Goal: Task Accomplishment & Management: Complete application form

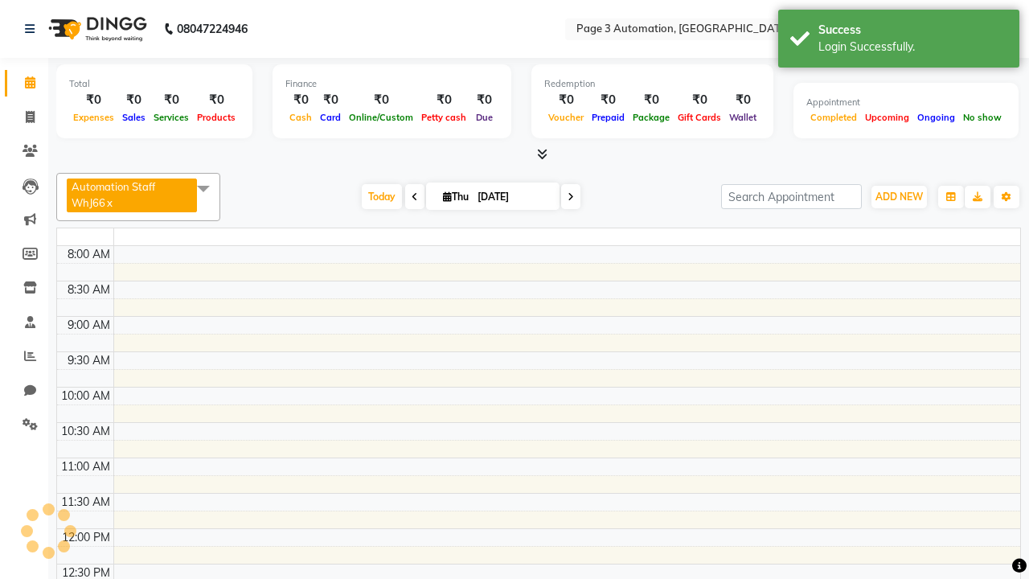
select select "en"
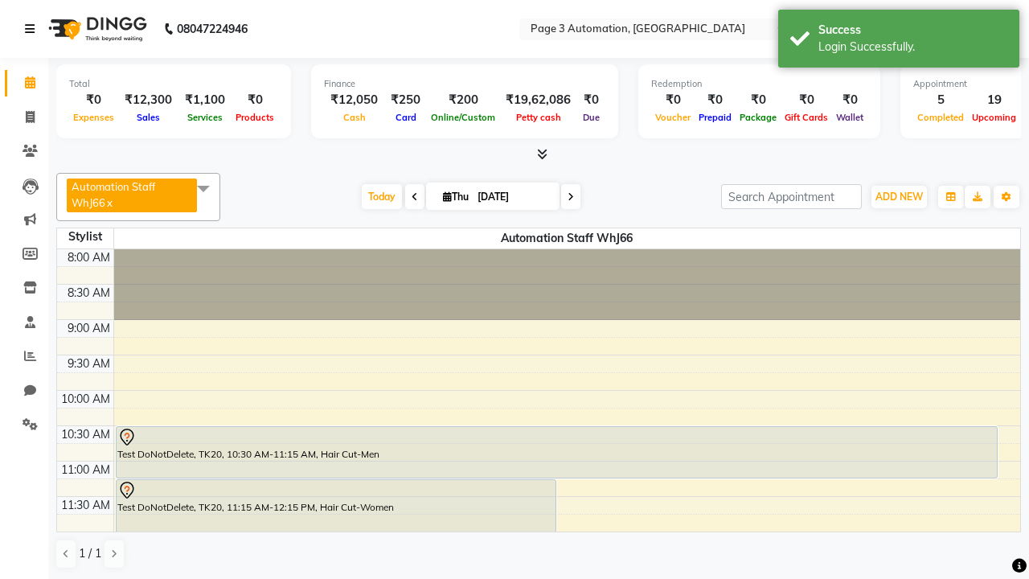
click at [33, 29] on icon at bounding box center [30, 28] width 10 height 11
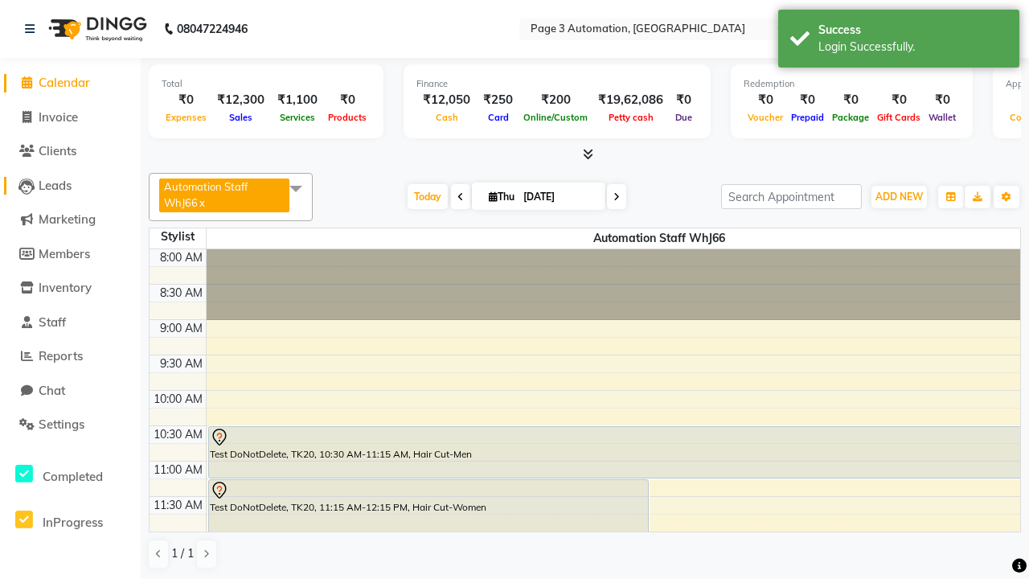
click at [70, 185] on span "Leads" at bounding box center [55, 185] width 33 height 15
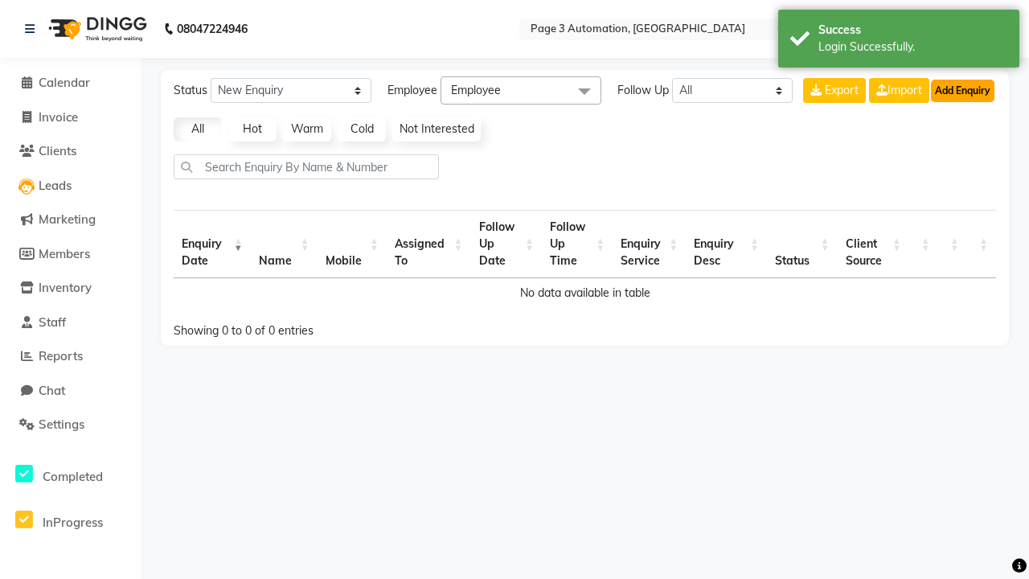
click at [962, 90] on button "Add Enquiry" at bounding box center [963, 91] width 64 height 23
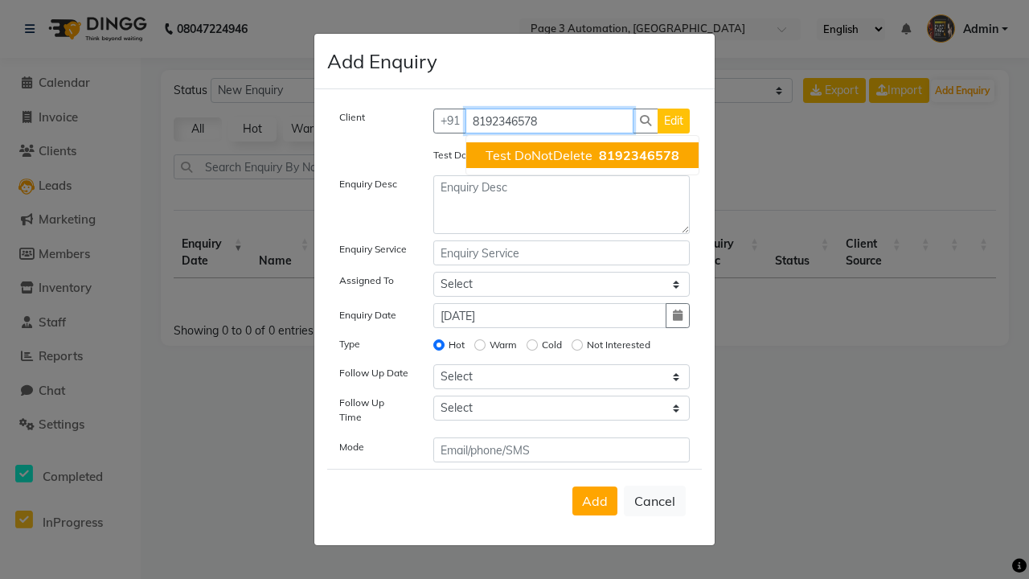
click at [582, 155] on span "Test DoNotDelete" at bounding box center [539, 155] width 107 height 16
type input "8192346578"
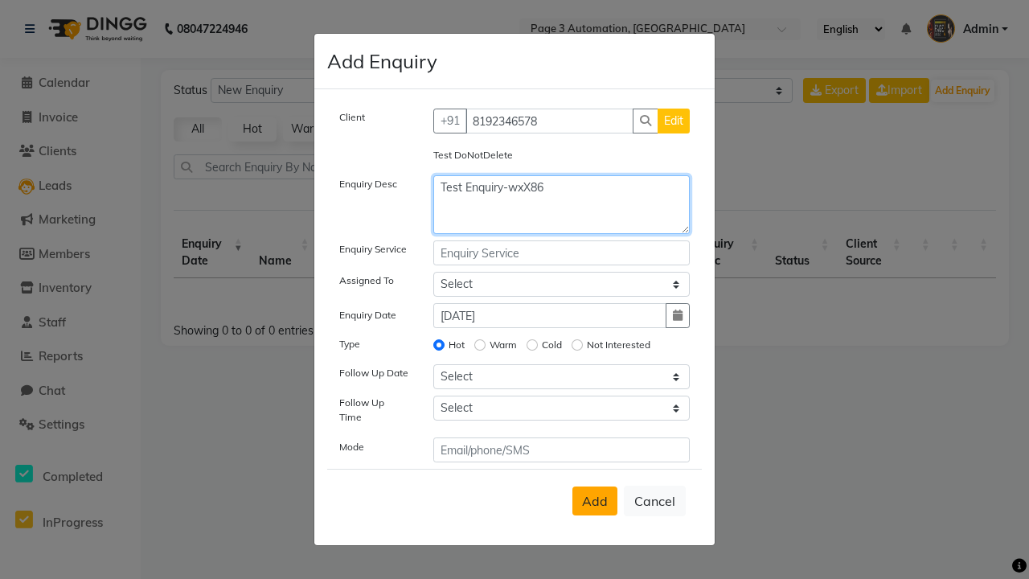
type textarea "Test Enquiry-wxX86"
click at [595, 501] on span "Add" at bounding box center [595, 501] width 26 height 16
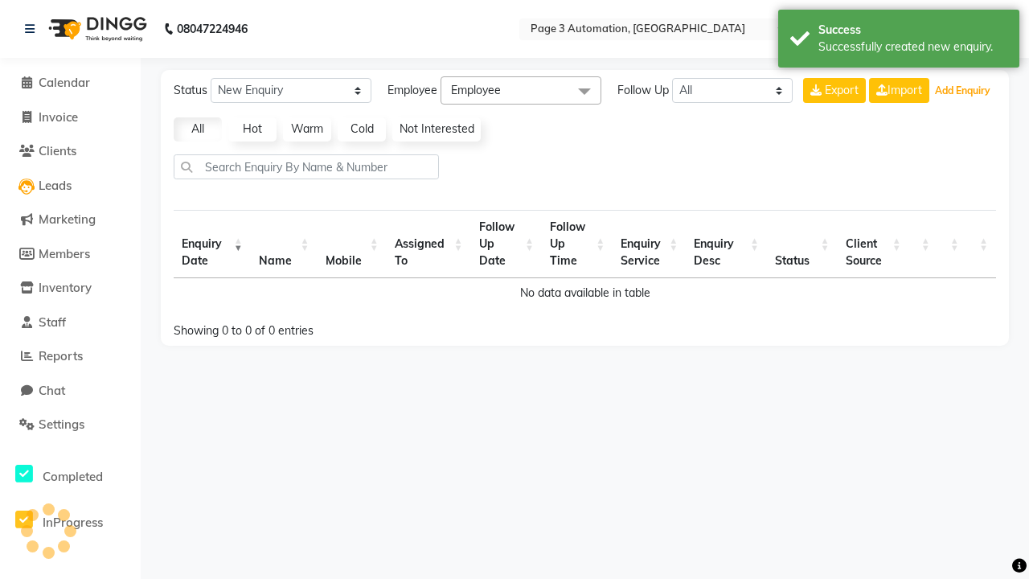
select select "10"
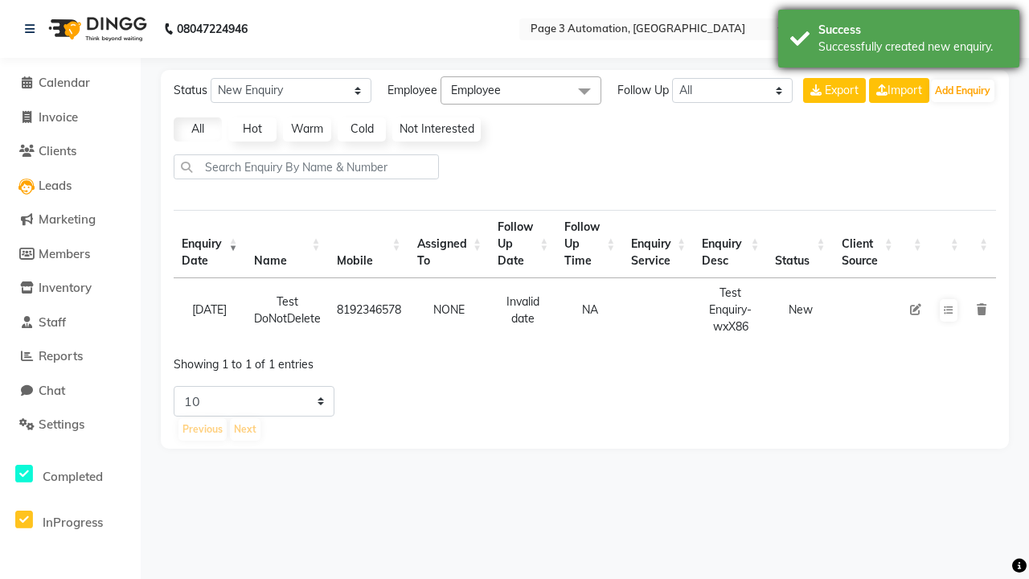
click at [899, 41] on div "Successfully created new enquiry." at bounding box center [912, 47] width 189 height 17
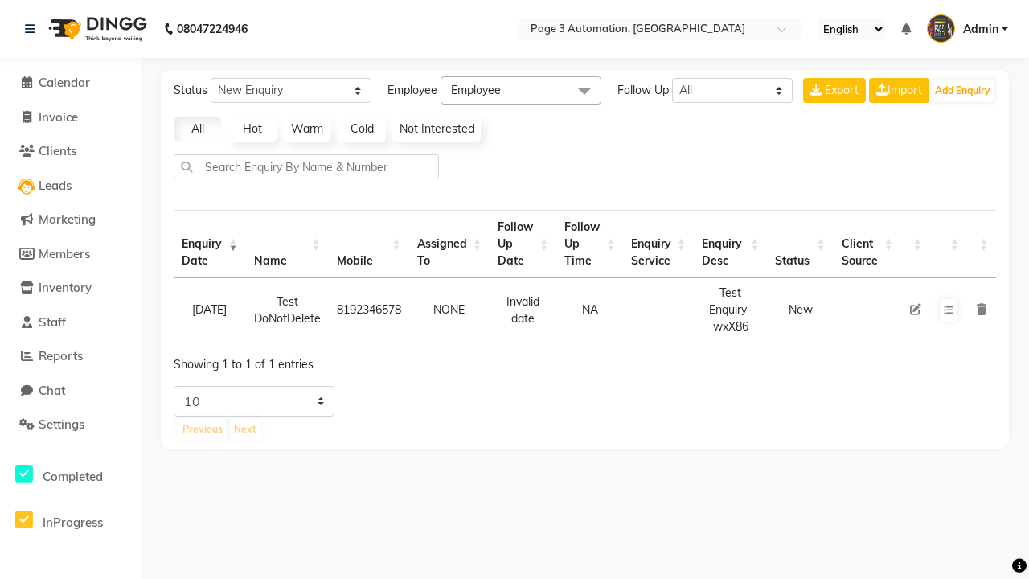
click at [981, 309] on icon at bounding box center [982, 309] width 10 height 11
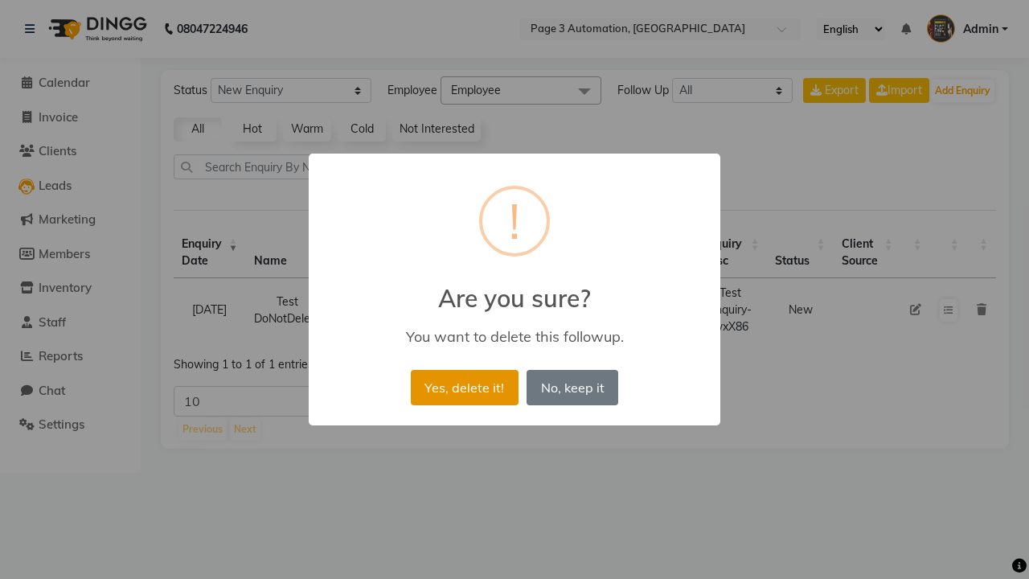
click at [464, 387] on button "Yes, delete it!" at bounding box center [465, 387] width 108 height 35
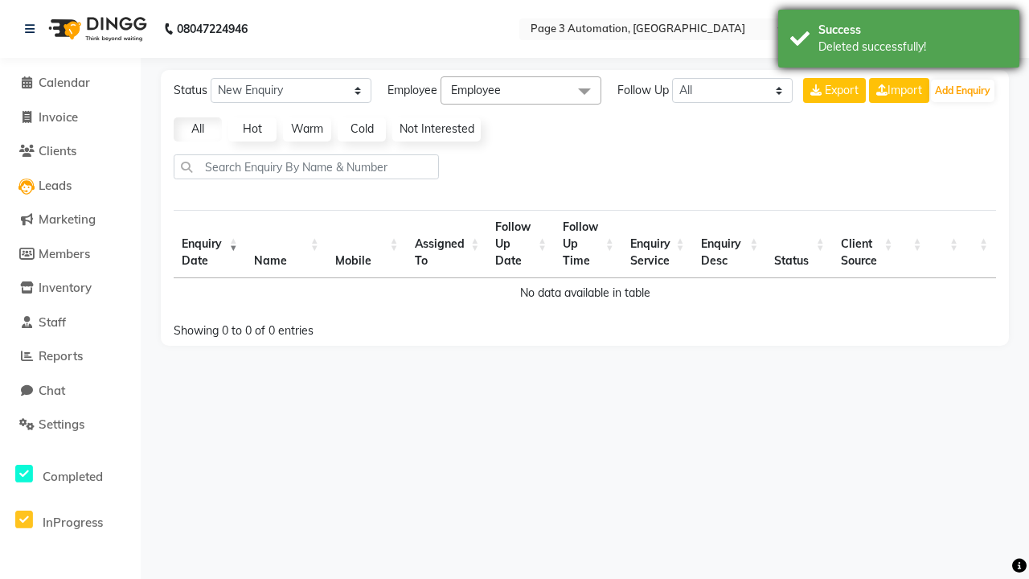
click at [899, 41] on div "Deleted successfully!" at bounding box center [912, 47] width 189 height 17
click at [967, 29] on span "Admin" at bounding box center [980, 29] width 35 height 17
click at [0, 0] on link "Sign out" at bounding box center [0, 0] width 0 height 0
